Goal: Information Seeking & Learning: Learn about a topic

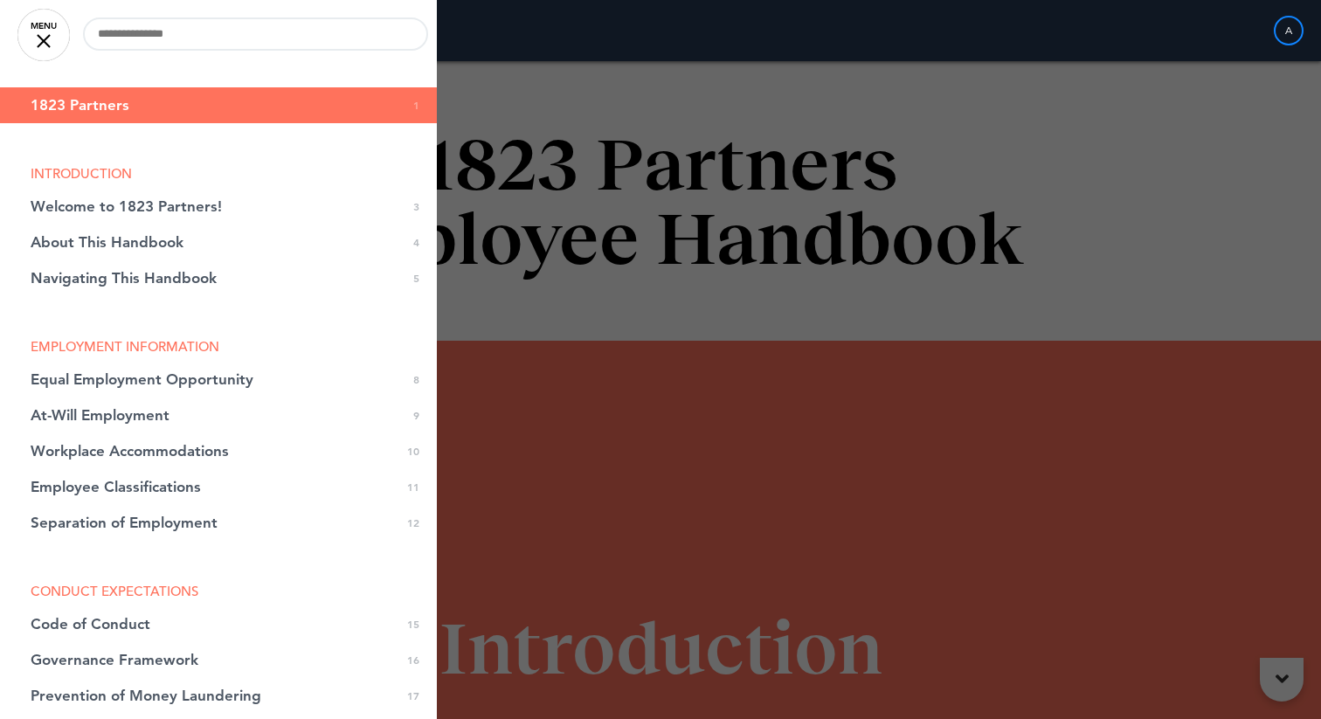
click at [948, 168] on div at bounding box center [660, 359] width 1321 height 719
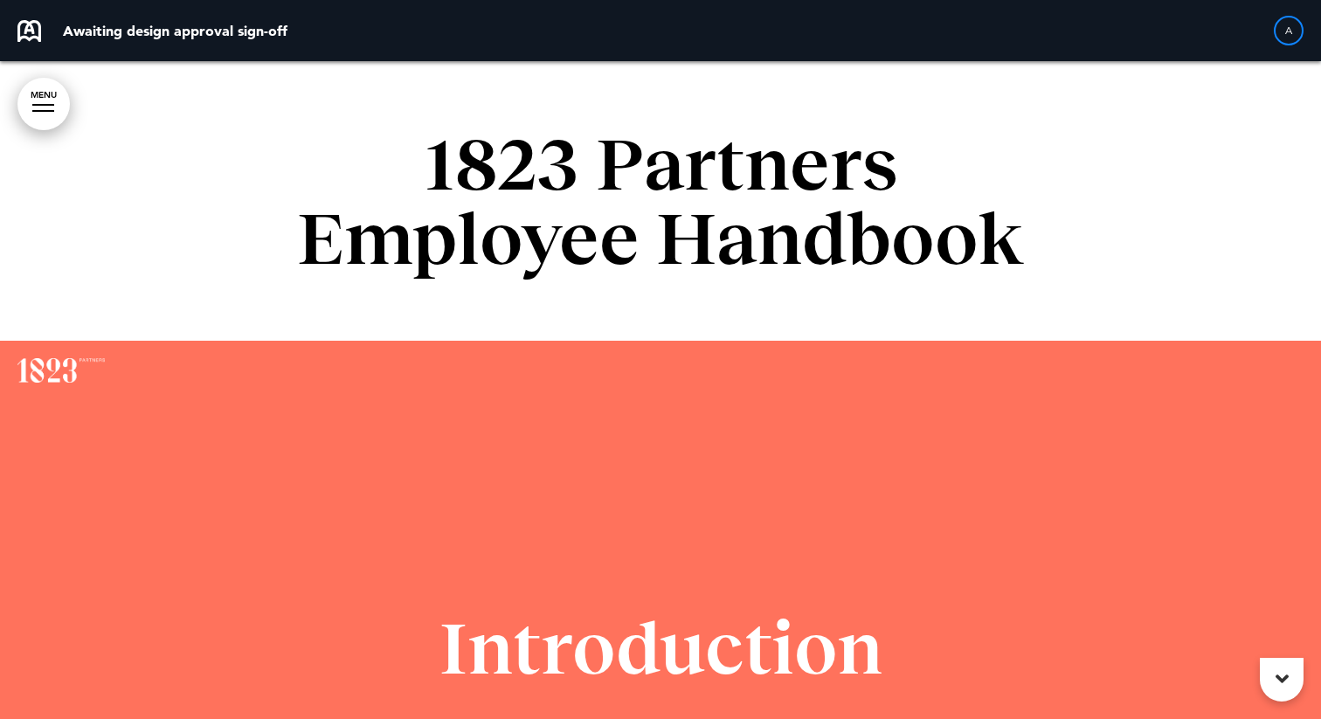
click at [753, 416] on div at bounding box center [660, 670] width 1321 height 658
click at [813, 293] on div "1823 Partners Employee Handbook" at bounding box center [660, 200] width 873 height 279
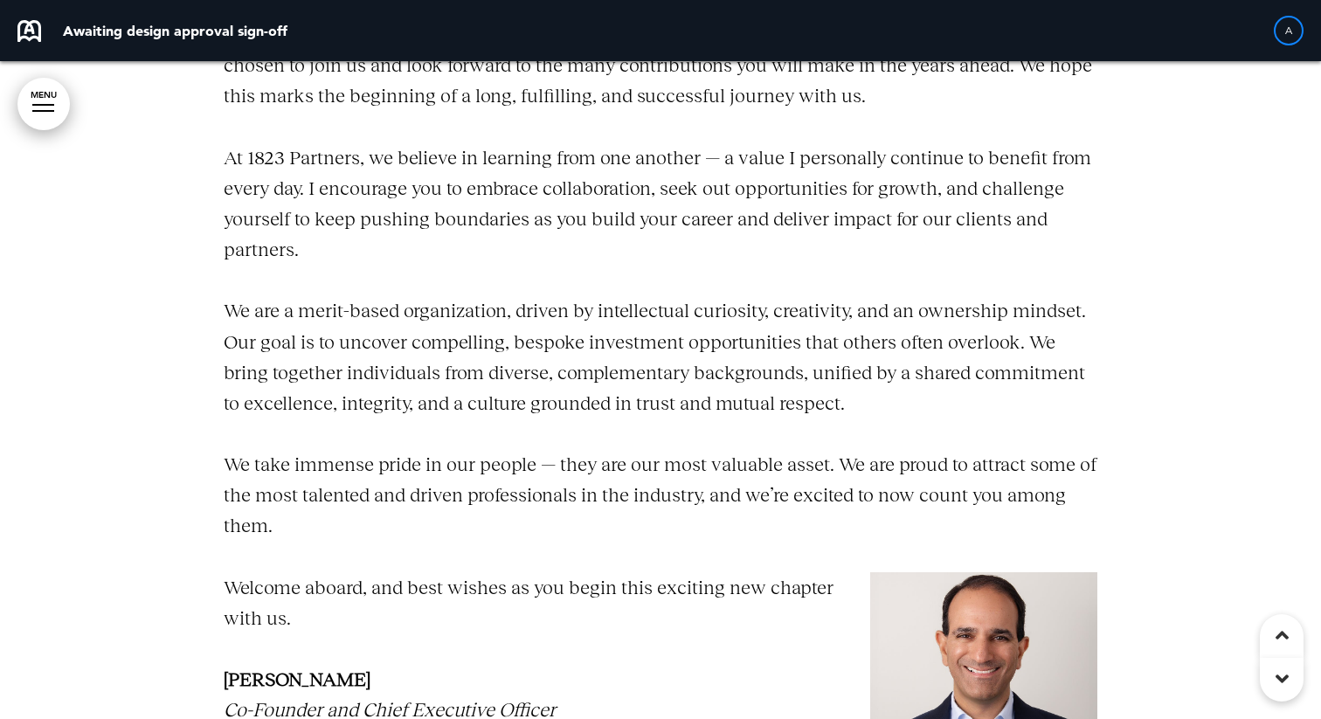
scroll to position [1271, 0]
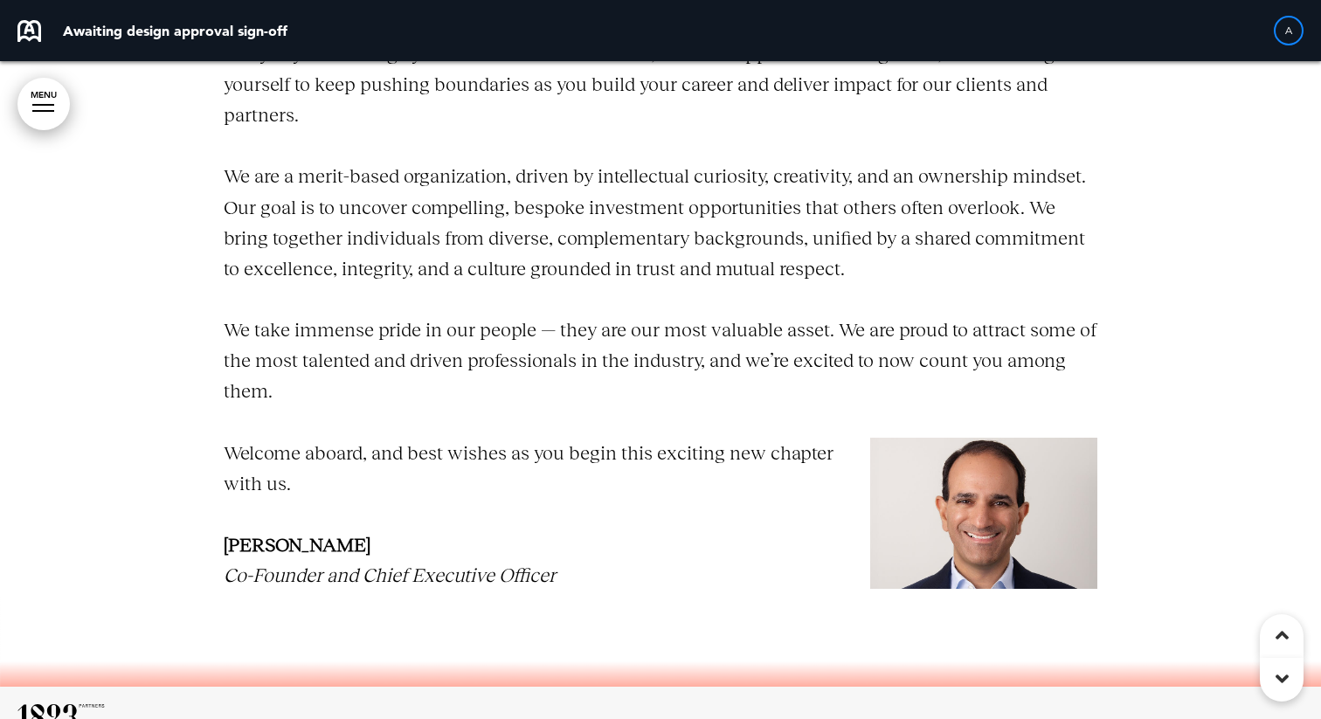
click at [720, 369] on p "We take immense pride in our people — they are our most valuable asset. We are …" at bounding box center [660, 360] width 873 height 93
click at [601, 238] on p "We are a merit-based organization, driven by intellectual curiosity, creativity…" at bounding box center [660, 222] width 873 height 123
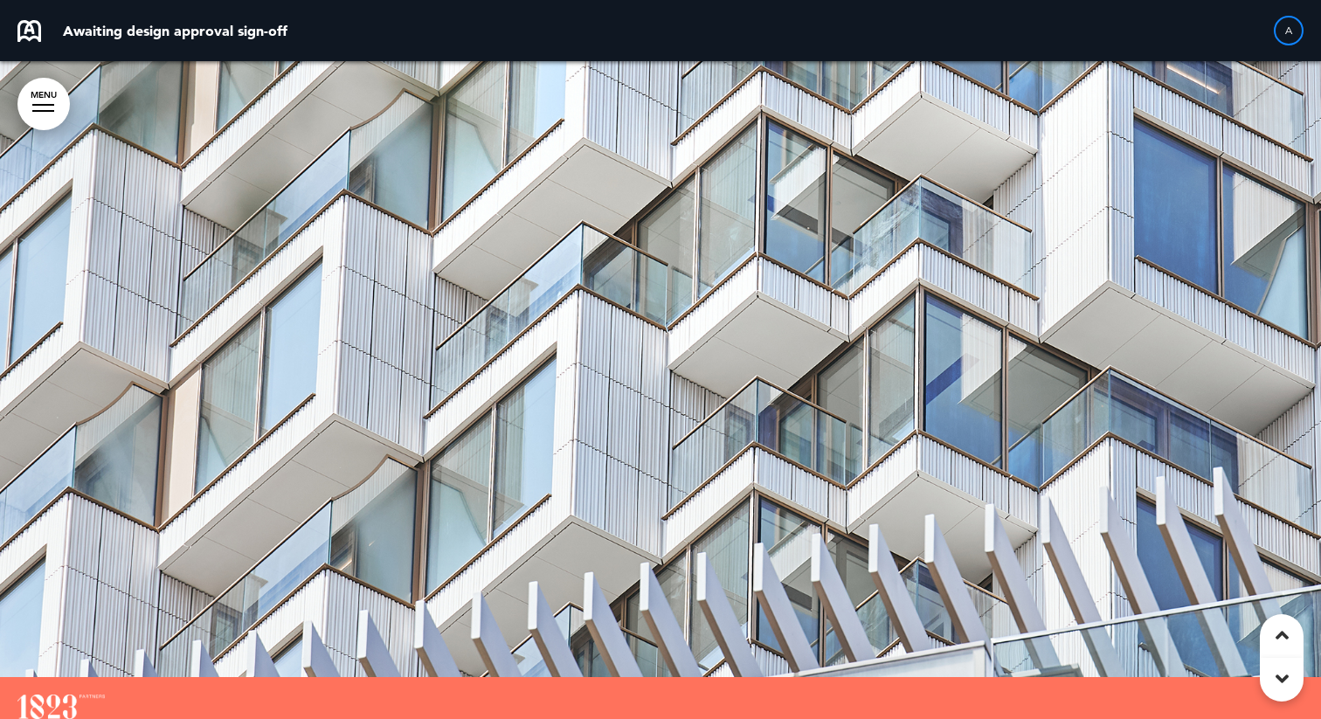
click at [711, 315] on div at bounding box center [660, 348] width 1321 height 658
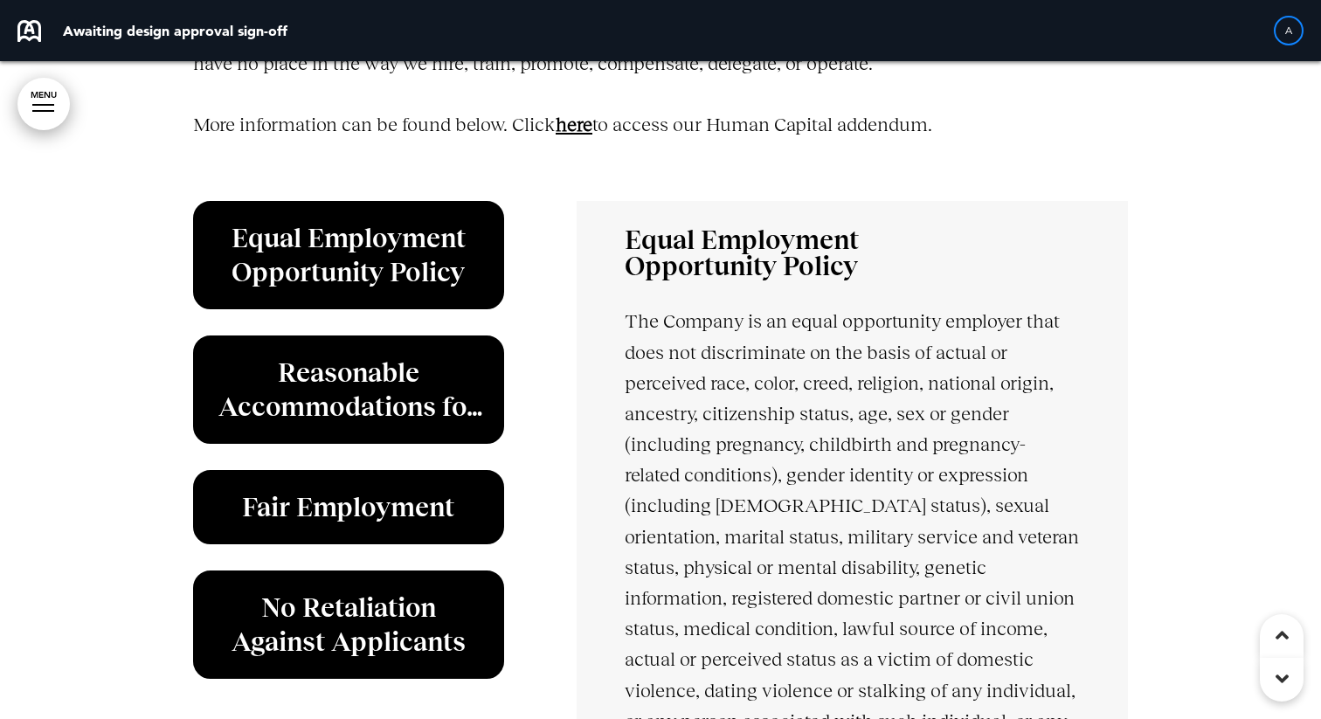
scroll to position [4770, 0]
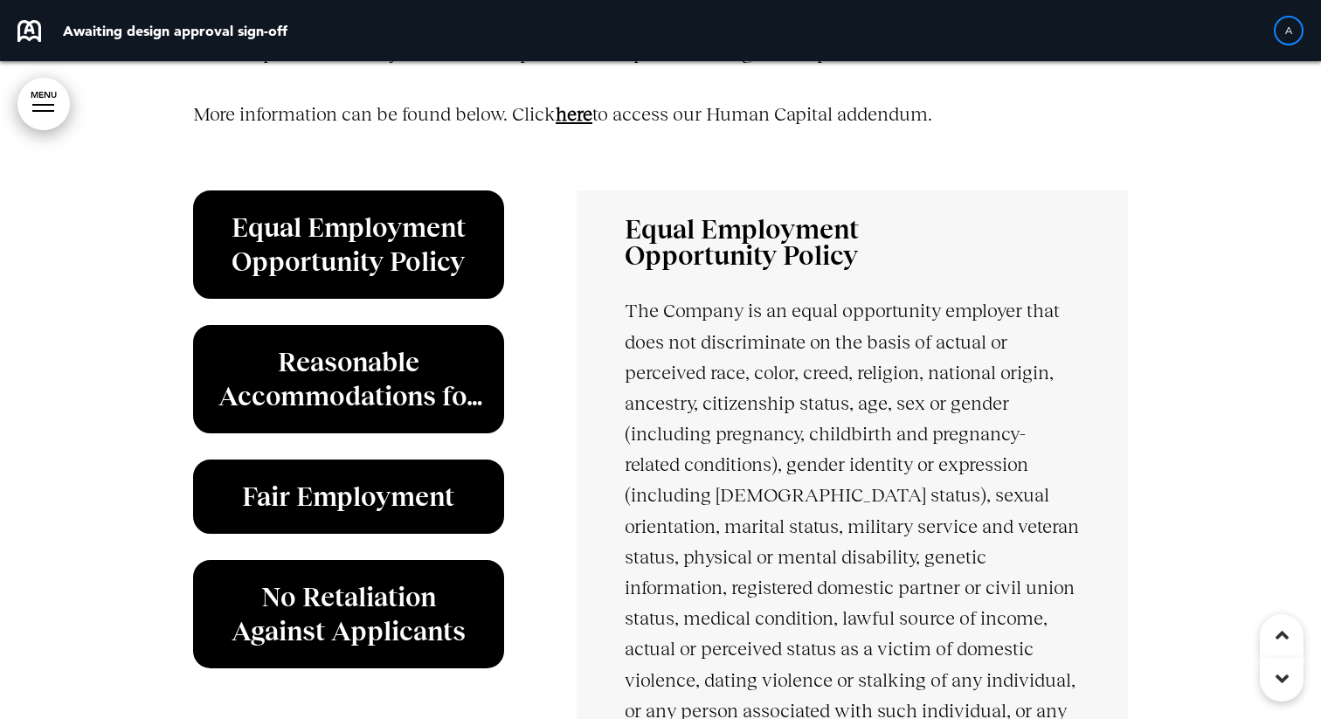
click at [584, 112] on link "﻿here" at bounding box center [573, 114] width 37 height 22
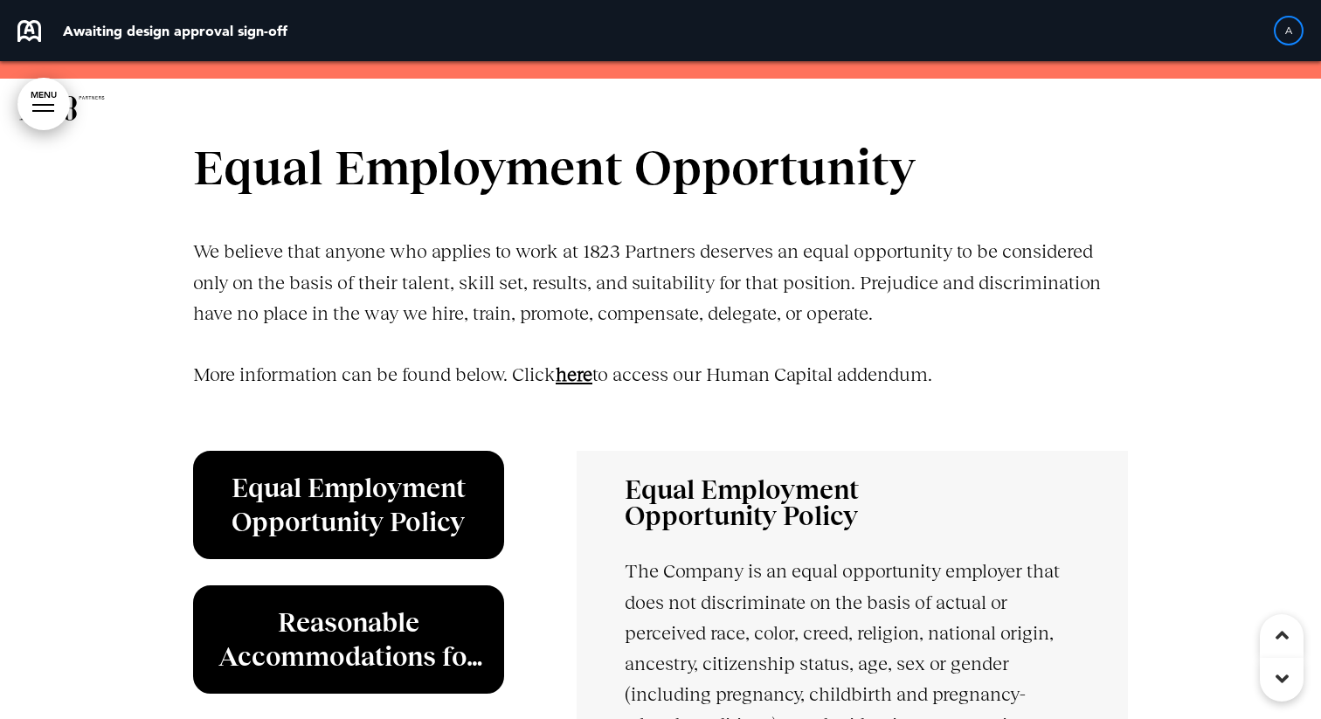
scroll to position [4468, 0]
